Goal: Navigation & Orientation: Find specific page/section

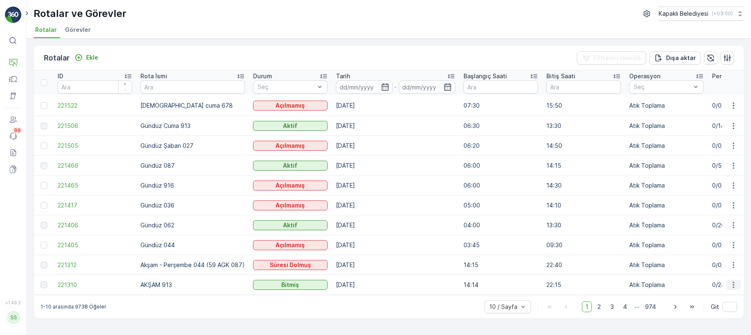
click at [730, 282] on icon "button" at bounding box center [733, 285] width 8 height 8
click at [713, 305] on span "Rota Takibini Görüntüle" at bounding box center [713, 308] width 65 height 8
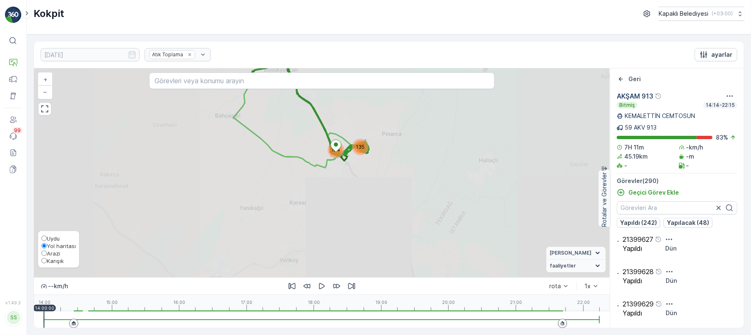
click at [49, 263] on label "Karışık" at bounding box center [58, 260] width 34 height 7
click at [47, 263] on input "Karışık" at bounding box center [43, 260] width 5 height 5
radio input "true"
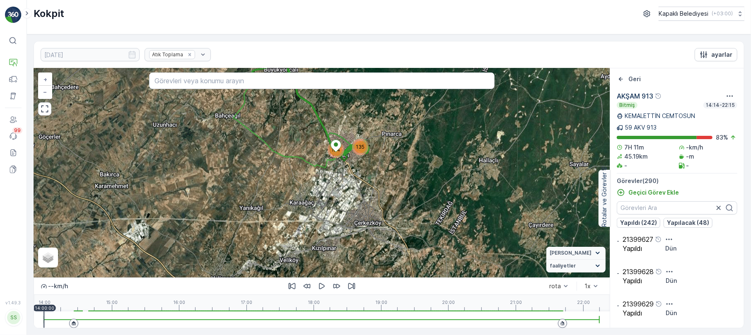
click at [106, 312] on div at bounding box center [322, 319] width 556 height 17
click at [46, 104] on button "button" at bounding box center [44, 108] width 13 height 13
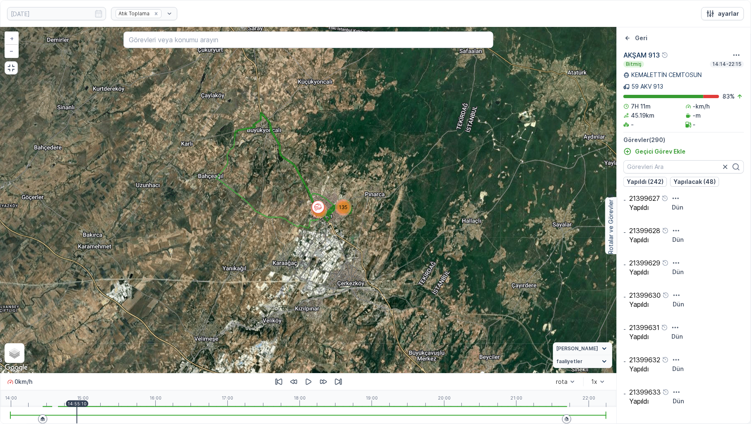
drag, startPoint x: 297, startPoint y: 201, endPoint x: 294, endPoint y: 234, distance: 33.3
click at [294, 234] on div "135 154 + − Uydu Yol haritası Arazi Karışık Leaflet Klavye kısayolları Harita V…" at bounding box center [308, 200] width 616 height 346
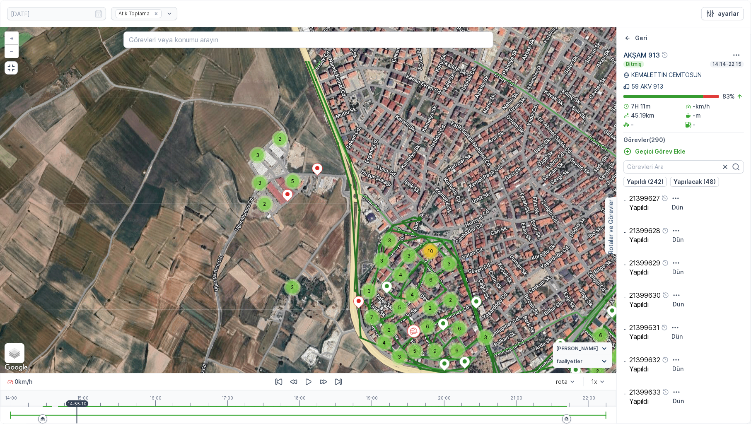
drag, startPoint x: 278, startPoint y: 164, endPoint x: 320, endPoint y: 245, distance: 90.9
click at [320, 245] on div "2 2 2 2 2 3 2 2 2 2 2 3 3 3 5 3 4 6 2 3 3 3 2 4 2 2 3 5 3 2 2 5 4 2 2 3 2 3 2 2…" at bounding box center [308, 200] width 616 height 346
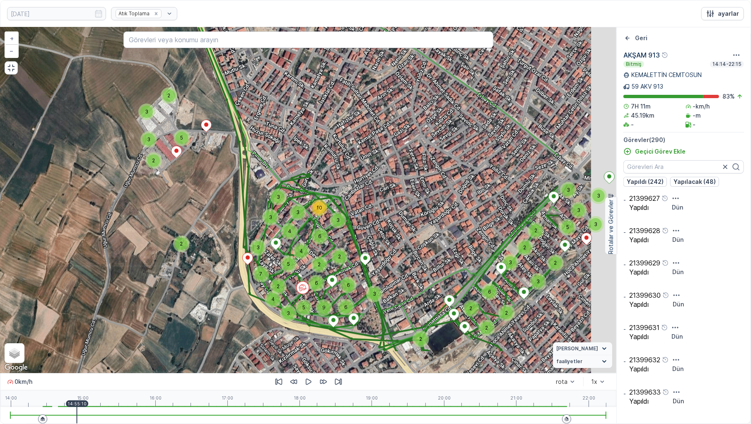
drag, startPoint x: 333, startPoint y: 238, endPoint x: 206, endPoint y: 179, distance: 140.6
click at [206, 179] on div "2 2 2 2 2 3 2 2 2 2 2 3 3 3 5 3 4 6 2 3 3 3 2 4 2 2 3 5 3 2 2 5 4 2 2 3 2 3 2 2…" at bounding box center [308, 200] width 616 height 346
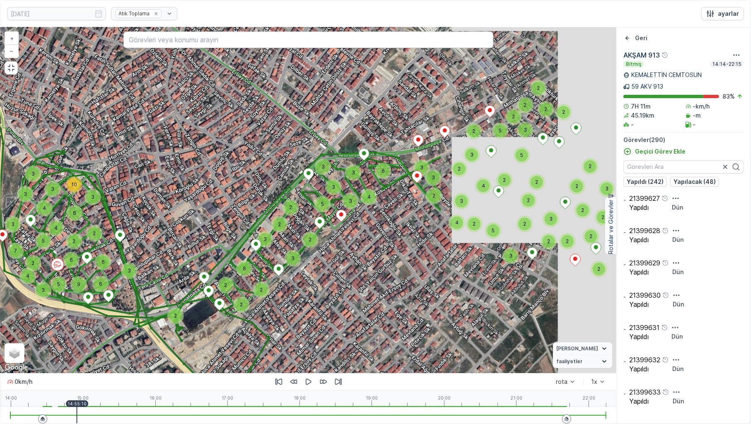
drag, startPoint x: 406, startPoint y: 268, endPoint x: 151, endPoint y: 251, distance: 256.1
click at [151, 251] on div "2 2 2 2 2 3 2 2 2 2 2 3 3 3 5 3 4 6 2 3 3 3 2 4 2 2 3 5 3 2 2 5 4 2 2 3 2 3 2 2…" at bounding box center [308, 200] width 616 height 346
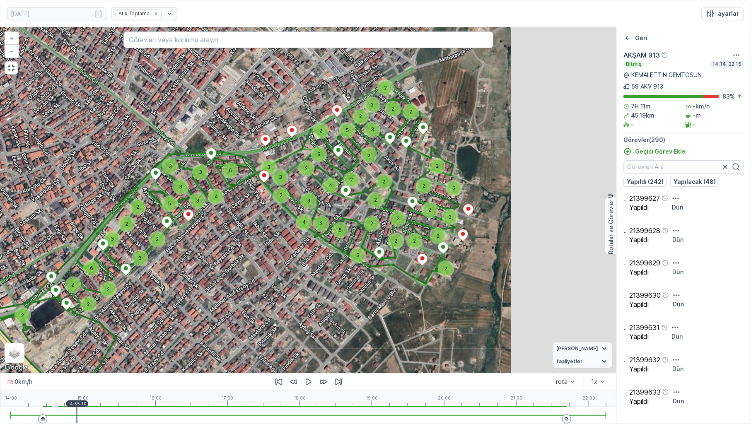
drag, startPoint x: 443, startPoint y: 196, endPoint x: 305, endPoint y: 212, distance: 138.8
click at [305, 207] on div "3" at bounding box center [308, 201] width 12 height 12
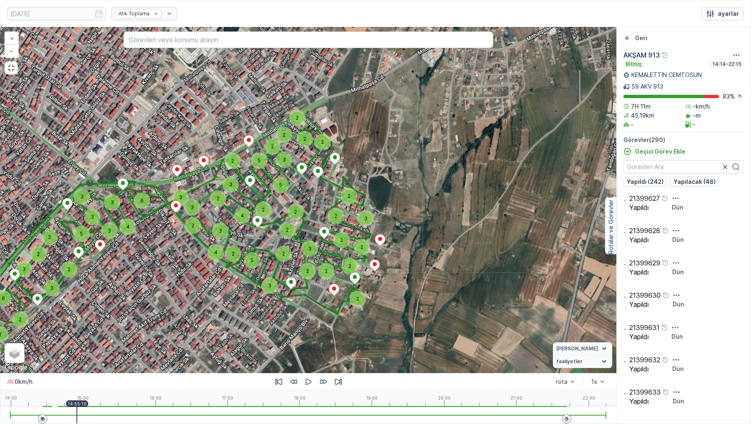
drag, startPoint x: 378, startPoint y: 182, endPoint x: 277, endPoint y: 211, distance: 105.0
click at [287, 209] on div "2" at bounding box center [295, 212] width 17 height 17
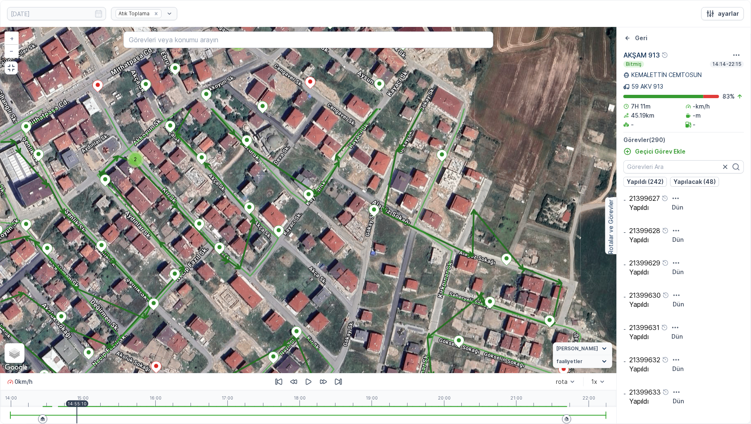
drag, startPoint x: 373, startPoint y: 166, endPoint x: 348, endPoint y: 282, distance: 118.2
click at [348, 282] on div "2 2 2 2 2 2 2 3 3 2 3 3 2 2 2 2 2 2 6 3 2 2 2 2 2 2 + − Uydu Yol haritası Arazi…" at bounding box center [308, 200] width 616 height 346
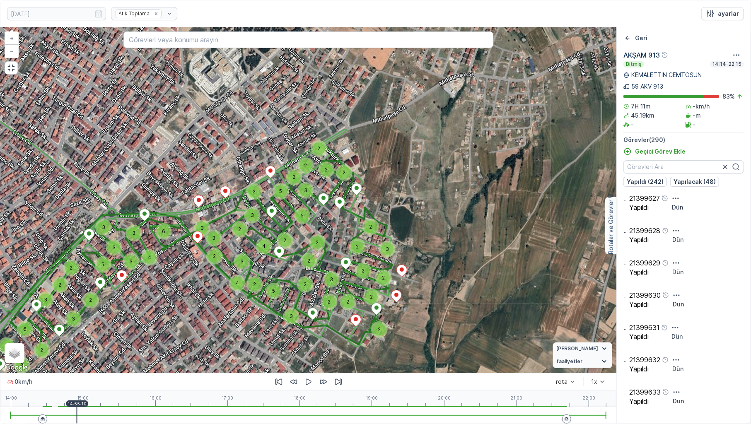
drag, startPoint x: 375, startPoint y: 306, endPoint x: 360, endPoint y: 249, distance: 58.2
click at [360, 249] on div "2" at bounding box center [357, 247] width 12 height 12
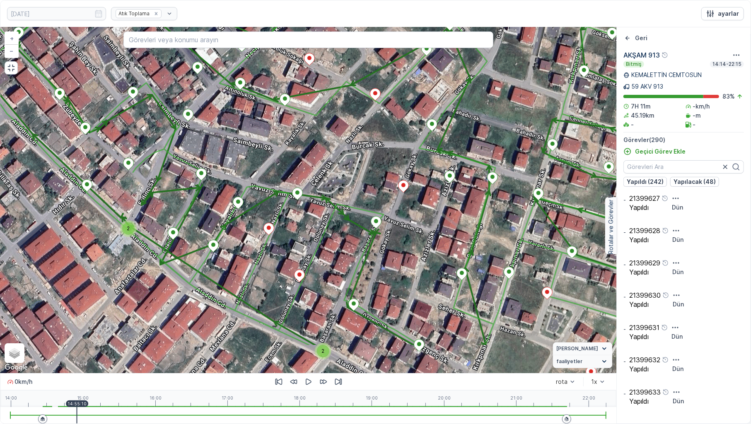
drag, startPoint x: 339, startPoint y: 273, endPoint x: 325, endPoint y: 211, distance: 63.7
click at [325, 211] on div "2 2 2 2 2 2 2 3 3 2 3 3 2 2 2 2 2 2 6 3 2 2 2 2 2 2 + − Uydu Yol haritası Arazi…" at bounding box center [308, 200] width 616 height 346
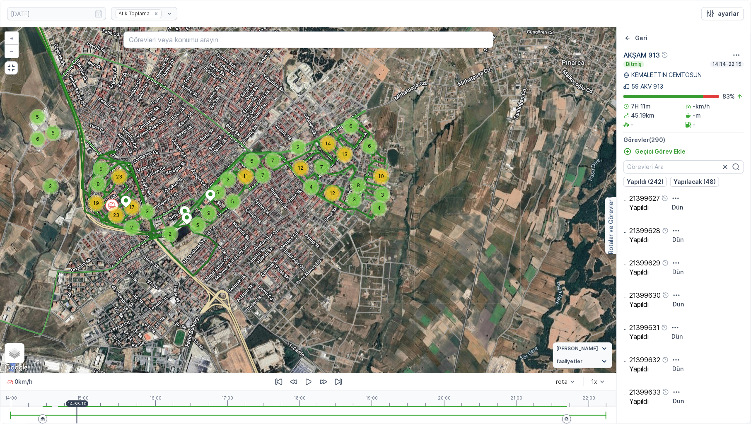
drag, startPoint x: 220, startPoint y: 152, endPoint x: 248, endPoint y: 183, distance: 40.7
click at [248, 183] on div "11" at bounding box center [245, 176] width 12 height 12
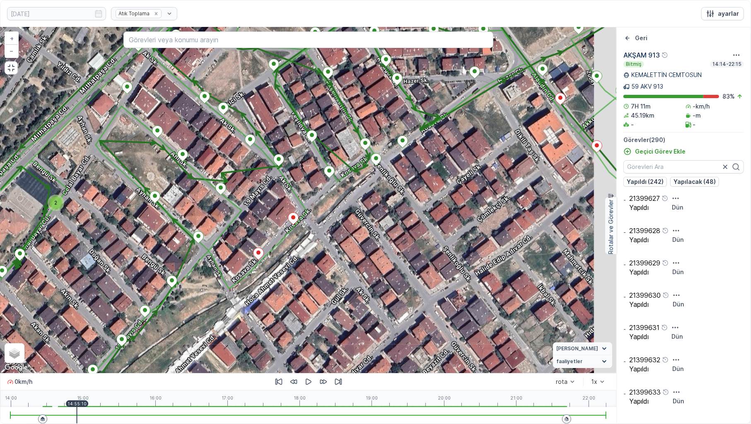
drag, startPoint x: 495, startPoint y: 105, endPoint x: 404, endPoint y: 146, distance: 99.9
click at [416, 141] on div "2 2 2 2 2 2 2 3 3 2 3 3 2 2 2 2 2 2 6 3 2 2 2 2 2 2 + − Uydu Yol haritası Arazi…" at bounding box center [308, 200] width 616 height 346
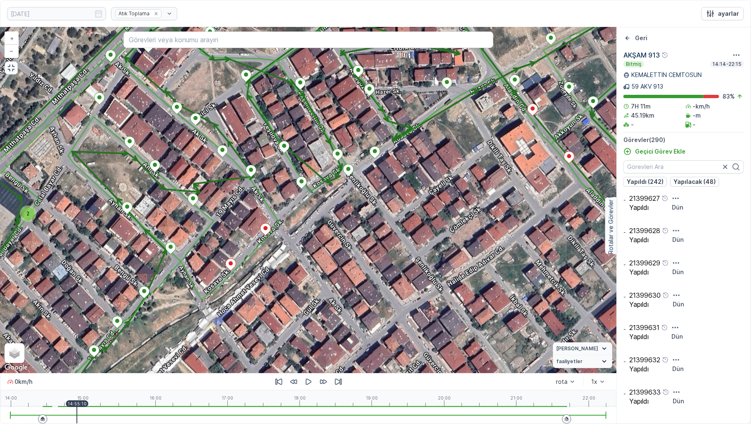
click at [10, 73] on button "button" at bounding box center [11, 67] width 13 height 13
